Goal: Find specific page/section: Find specific page/section

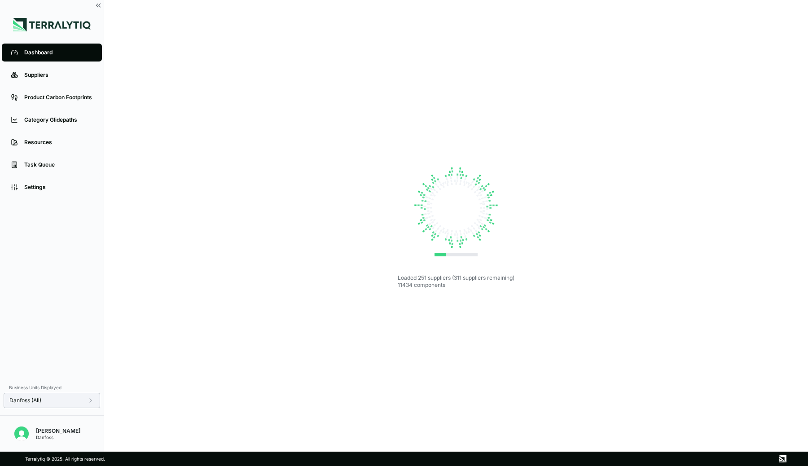
click at [83, 399] on div "Danfoss (All)" at bounding box center [51, 400] width 85 height 7
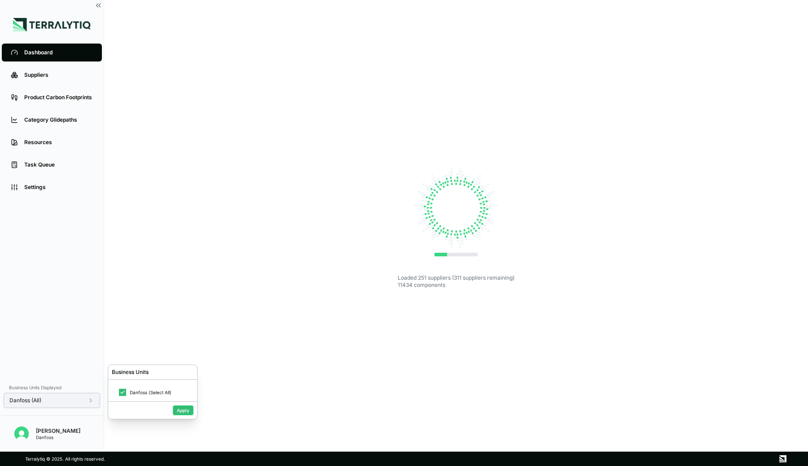
click at [83, 399] on div "Danfoss (All)" at bounding box center [51, 400] width 85 height 7
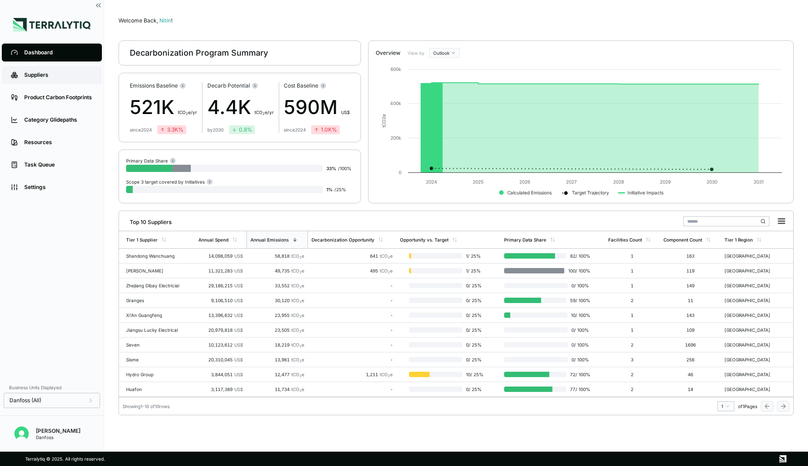
click at [57, 74] on div "Suppliers" at bounding box center [58, 74] width 69 height 7
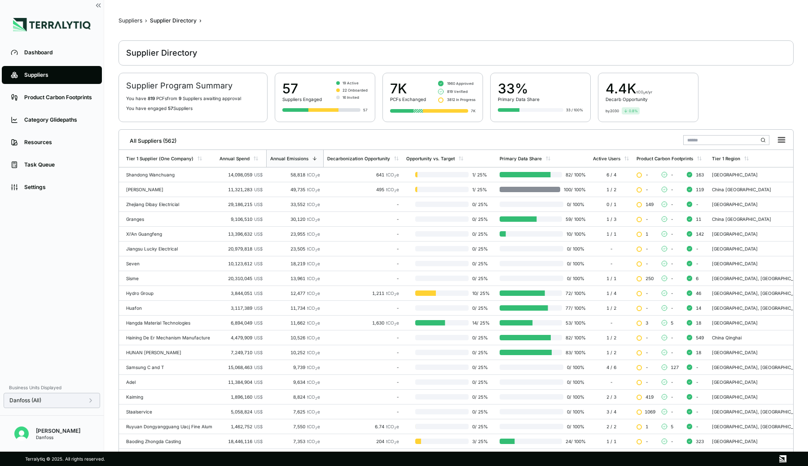
click at [59, 405] on div "Danfoss (All)" at bounding box center [52, 400] width 96 height 15
click at [85, 399] on div "Danfoss (All)" at bounding box center [51, 400] width 85 height 7
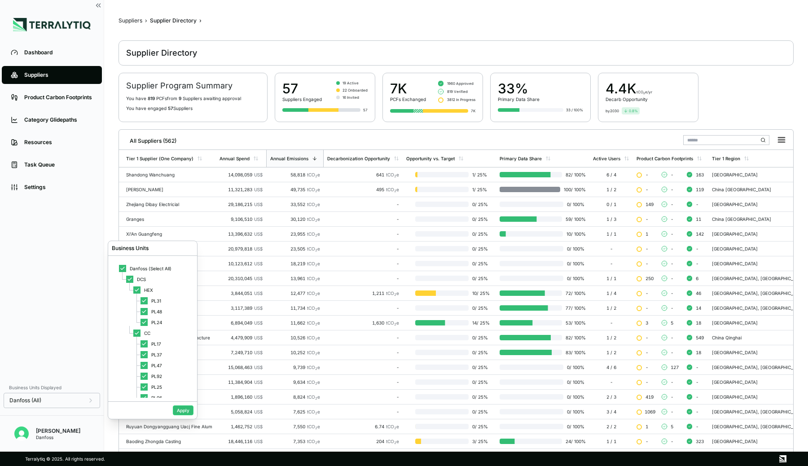
click at [57, 306] on div "Dashboard Suppliers Product Carbon Footprints Category Glidepaths Resources Tas…" at bounding box center [52, 209] width 104 height 337
